Goal: Transaction & Acquisition: Purchase product/service

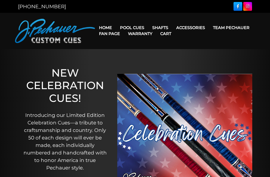
click at [124, 28] on link "Fan Page" at bounding box center [109, 33] width 29 height 13
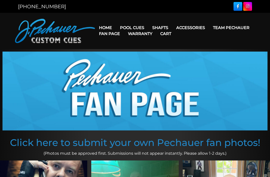
click at [209, 28] on link "Team Pechauer" at bounding box center [231, 27] width 45 height 13
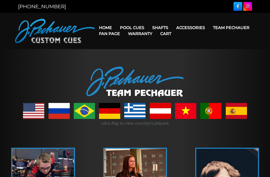
scroll to position [1, 0]
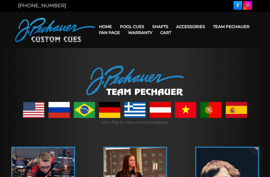
click at [127, 94] on link "Break & Jump Cues" at bounding box center [148, 90] width 62 height 7
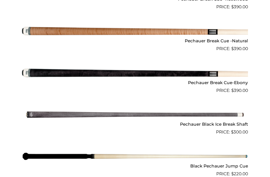
scroll to position [303, 0]
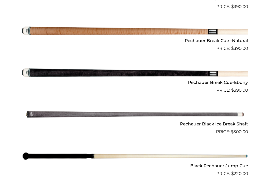
click at [46, 72] on img at bounding box center [135, 73] width 226 height 38
